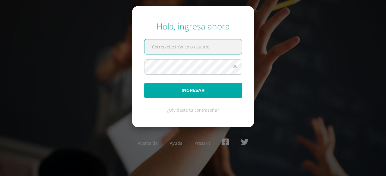
type input "[PERSON_NAME][EMAIL_ADDRESS][DOMAIN_NAME]"
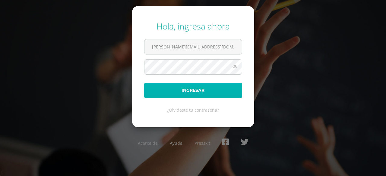
click at [175, 87] on button "Ingresar" at bounding box center [193, 90] width 98 height 15
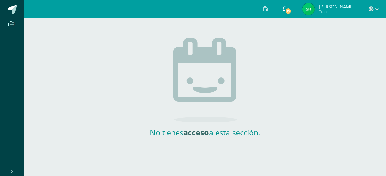
click at [291, 11] on span "15" at bounding box center [288, 11] width 7 height 7
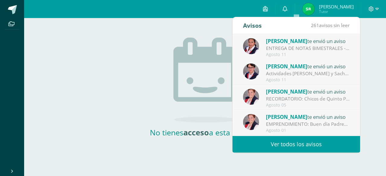
click at [302, 47] on div "ENTREGA DE NOTAS BIMESTRALES - SEGUNDO PRIMARIA: Estimados Padres de Familia: A…" at bounding box center [308, 48] width 84 height 7
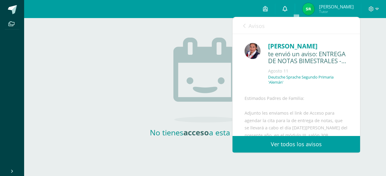
click at [287, 10] on icon at bounding box center [284, 8] width 5 height 5
click at [287, 143] on link "Ver todos los avisos" at bounding box center [296, 144] width 128 height 17
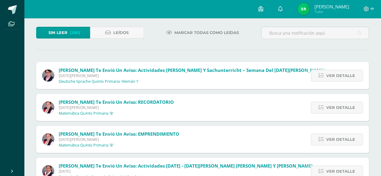
scroll to position [31, 0]
click at [341, 138] on span "Ver detalle" at bounding box center [340, 139] width 29 height 11
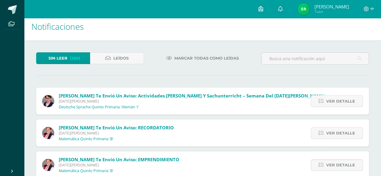
scroll to position [0, 0]
